Goal: Transaction & Acquisition: Purchase product/service

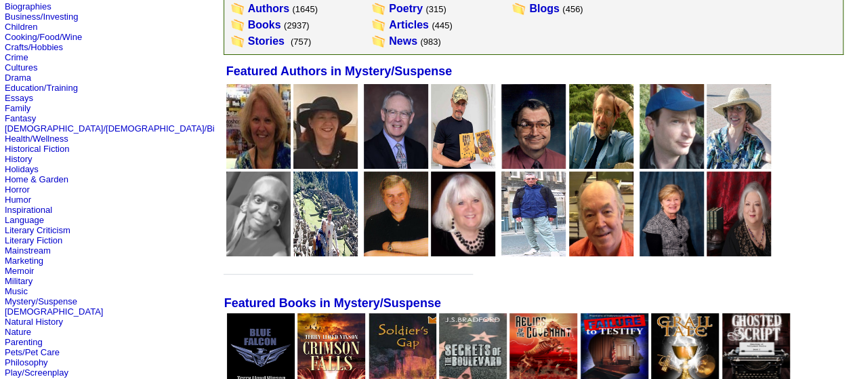
scroll to position [203, 0]
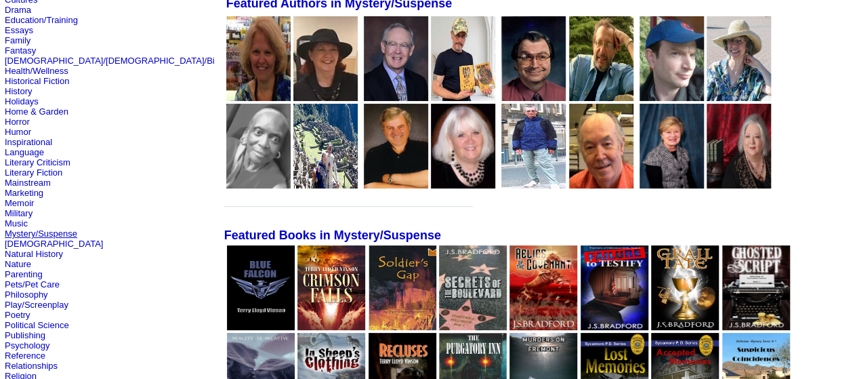
drag, startPoint x: 59, startPoint y: 238, endPoint x: 121, endPoint y: 249, distance: 63.1
click at [60, 238] on link "Mystery/Suspense" at bounding box center [41, 233] width 72 height 10
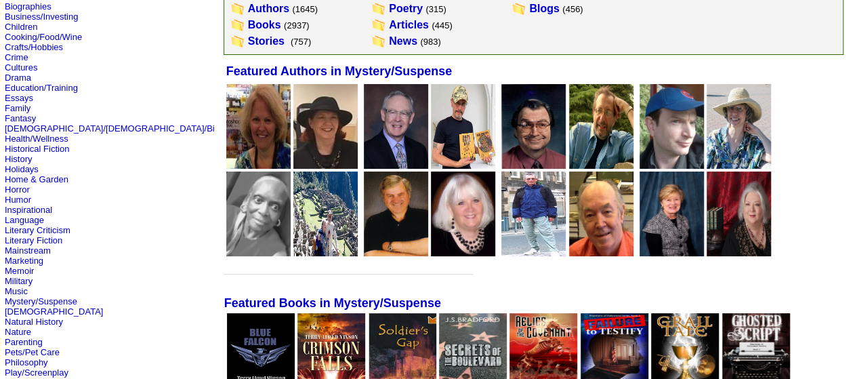
scroll to position [203, 0]
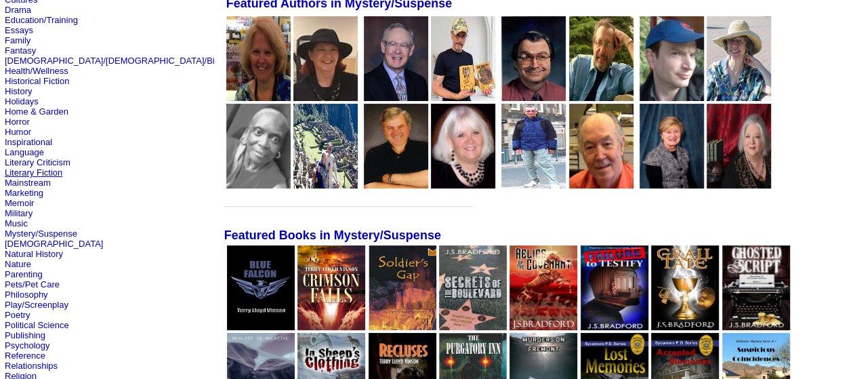
click at [47, 177] on link "Literary Fiction" at bounding box center [34, 172] width 58 height 10
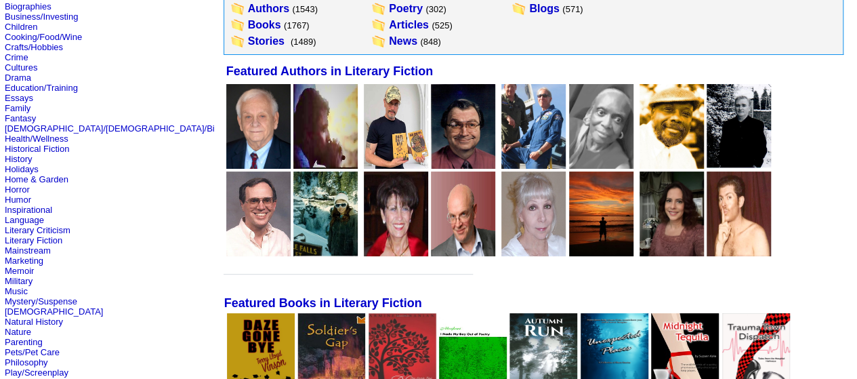
scroll to position [203, 0]
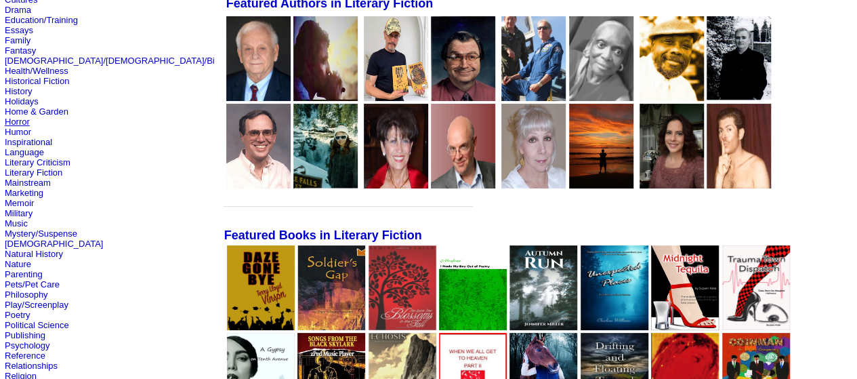
click at [22, 124] on link "Horror" at bounding box center [17, 122] width 25 height 10
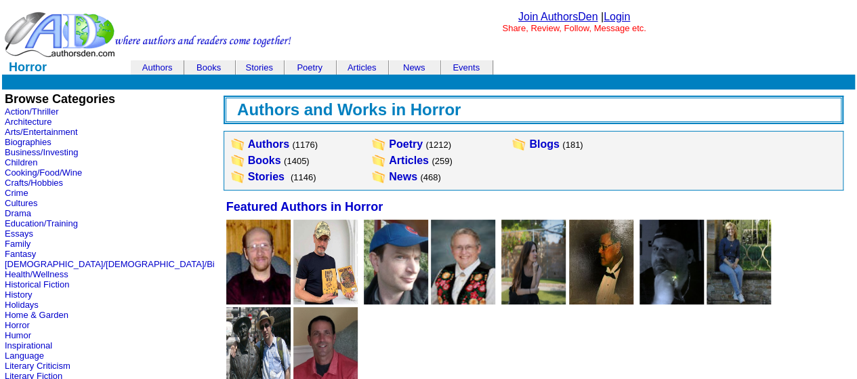
scroll to position [135, 0]
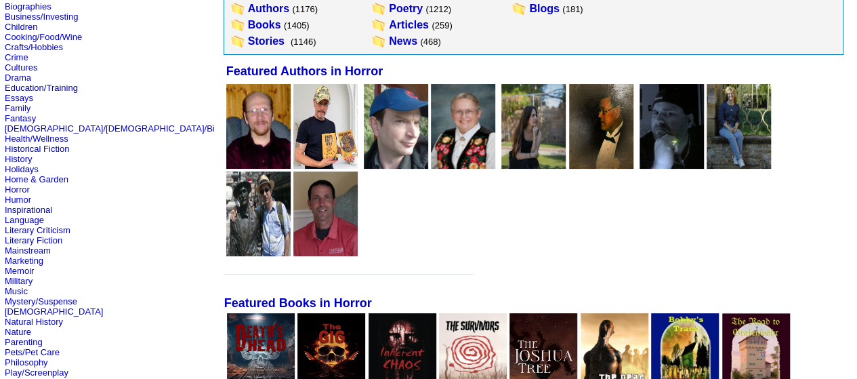
click at [227, 313] on img at bounding box center [261, 355] width 68 height 85
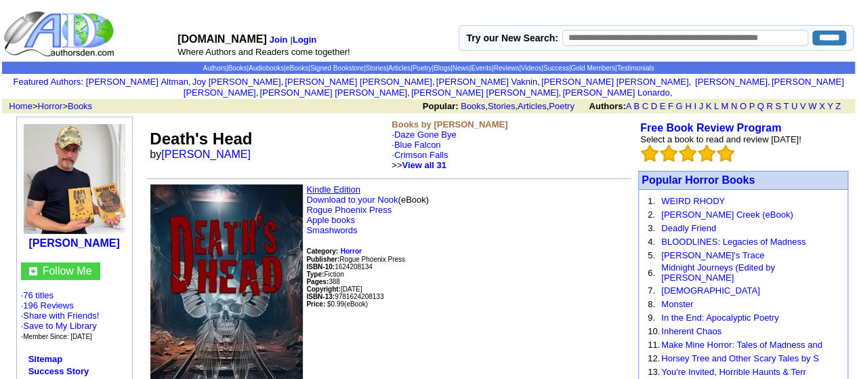
click at [334, 184] on link "Kindle Edition" at bounding box center [333, 189] width 54 height 10
